Goal: Transaction & Acquisition: Purchase product/service

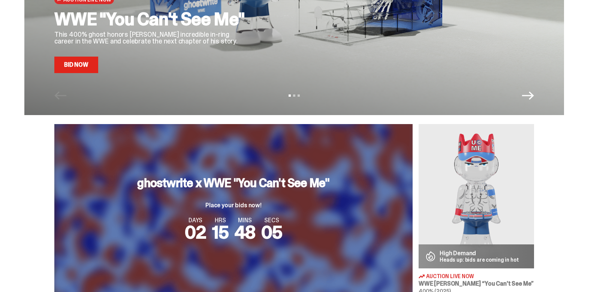
scroll to position [150, 0]
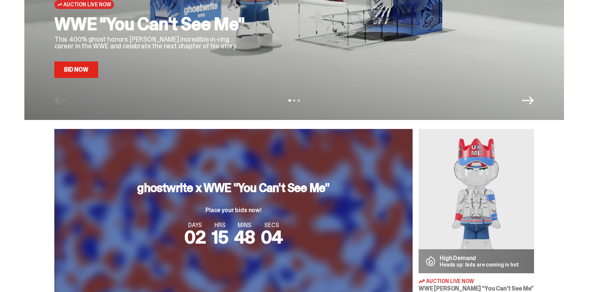
click at [77, 71] on link "Bid Now" at bounding box center [76, 70] width 44 height 17
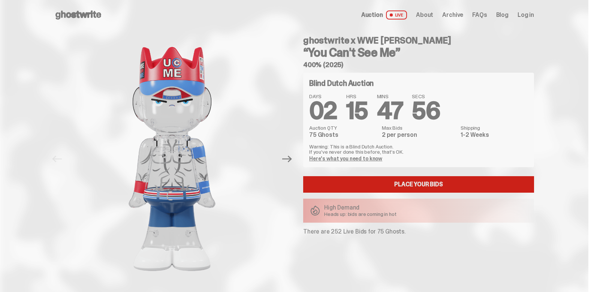
click at [433, 186] on link "Place your Bids" at bounding box center [418, 184] width 231 height 17
